Goal: Transaction & Acquisition: Purchase product/service

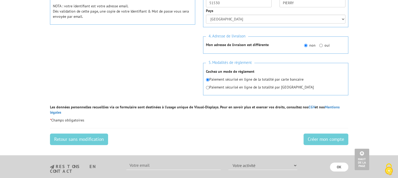
scroll to position [209, 0]
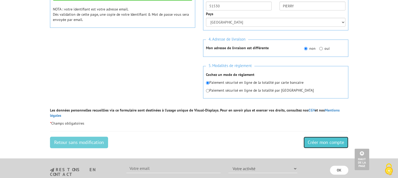
click at [334, 137] on input "Créer mon compte" at bounding box center [326, 143] width 45 height 12
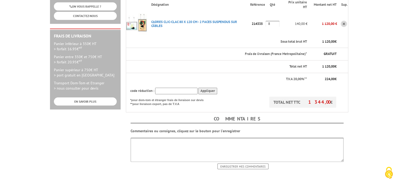
scroll to position [131, 0]
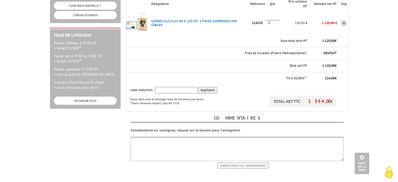
click at [383, 82] on body "Nos équipes sont à votre service du [DATE] au [DATE] de 8h30 à 12h30 et de 13h3…" at bounding box center [199, 93] width 398 height 448
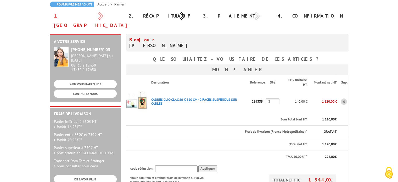
scroll to position [79, 0]
